Goal: Task Accomplishment & Management: Manage account settings

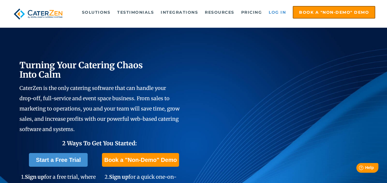
click at [275, 13] on link "Log in" at bounding box center [277, 12] width 23 height 11
click at [276, 13] on link "Log in" at bounding box center [277, 12] width 23 height 11
